Goal: Find specific fact: Find specific fact

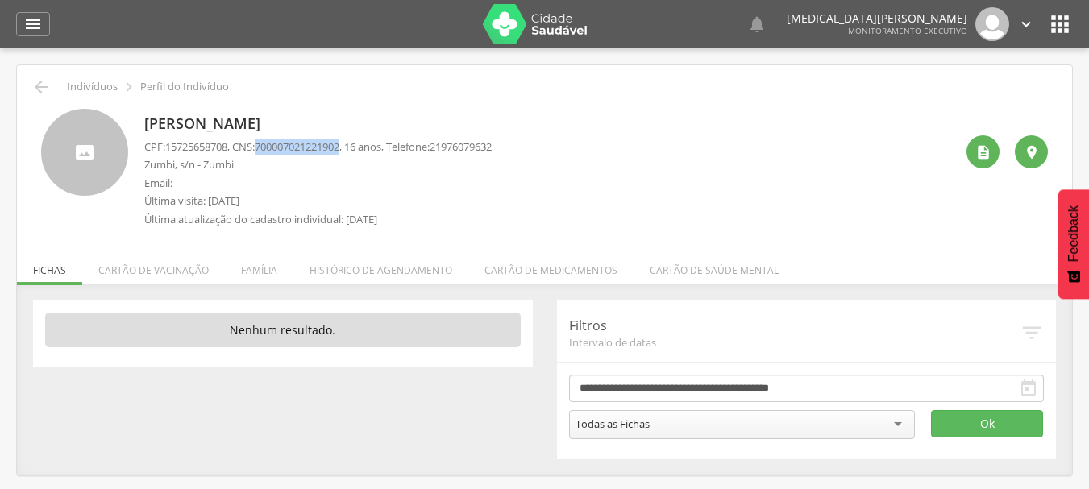
drag, startPoint x: 268, startPoint y: 147, endPoint x: 353, endPoint y: 152, distance: 85.6
click at [339, 152] on span "700007021221902" at bounding box center [297, 146] width 85 height 15
copy span "700007021221902"
click at [248, 269] on li "Família" at bounding box center [259, 266] width 68 height 38
